Goal: Task Accomplishment & Management: Manage account settings

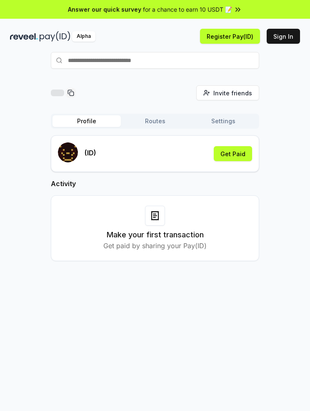
click at [288, 38] on button "Sign In" at bounding box center [282, 36] width 33 height 15
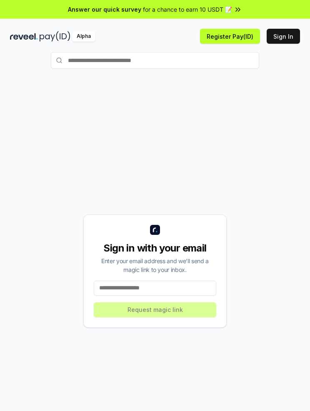
click at [186, 286] on input at bounding box center [155, 288] width 122 height 15
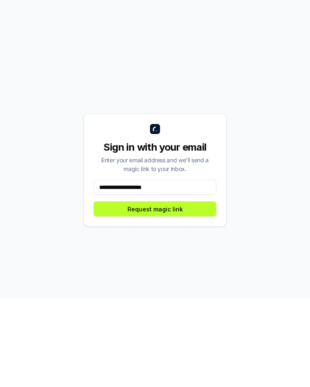
type input "**********"
click at [196, 290] on button "Request magic link" at bounding box center [155, 297] width 122 height 15
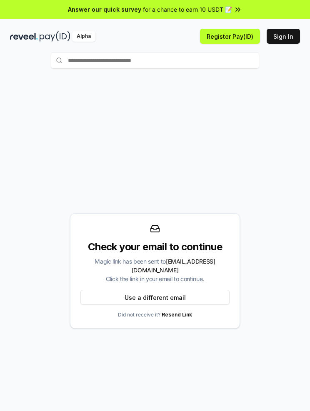
click at [203, 290] on button "Use a different email" at bounding box center [154, 297] width 149 height 15
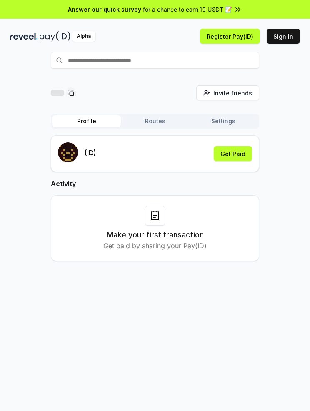
click at [236, 152] on button "Get Paid" at bounding box center [233, 153] width 38 height 15
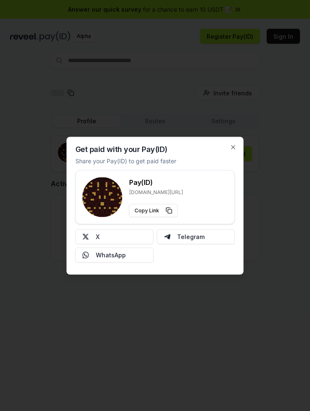
click at [283, 253] on div at bounding box center [155, 205] width 310 height 411
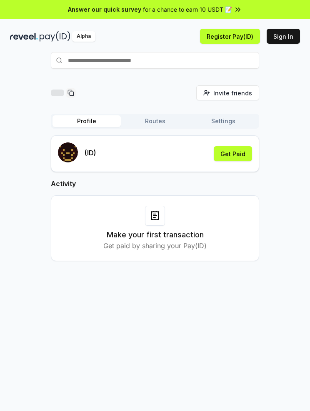
click at [283, 40] on button "Sign In" at bounding box center [282, 36] width 33 height 15
